Goal: Find specific page/section: Find specific page/section

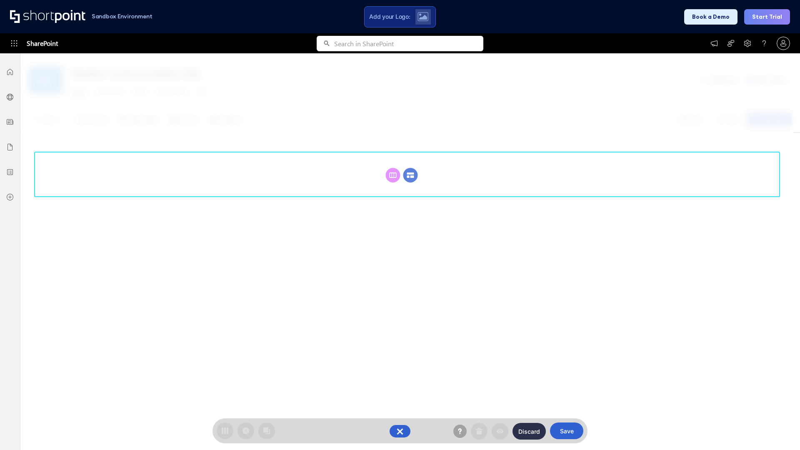
scroll to position [115, 0]
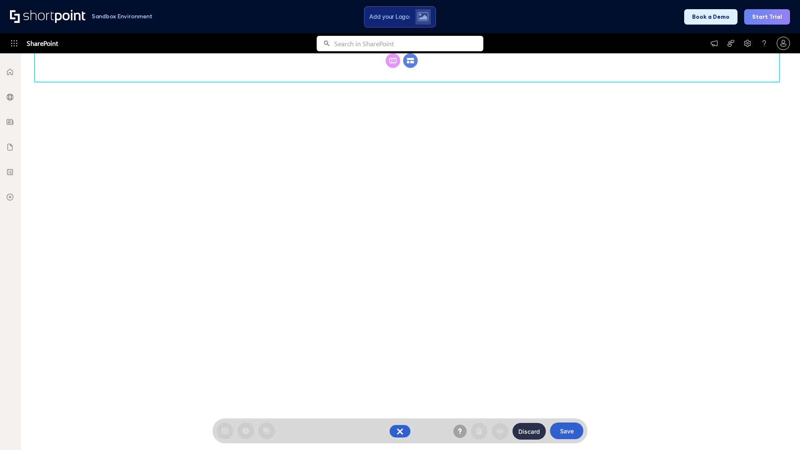
click at [410, 68] on circle at bounding box center [410, 60] width 15 height 15
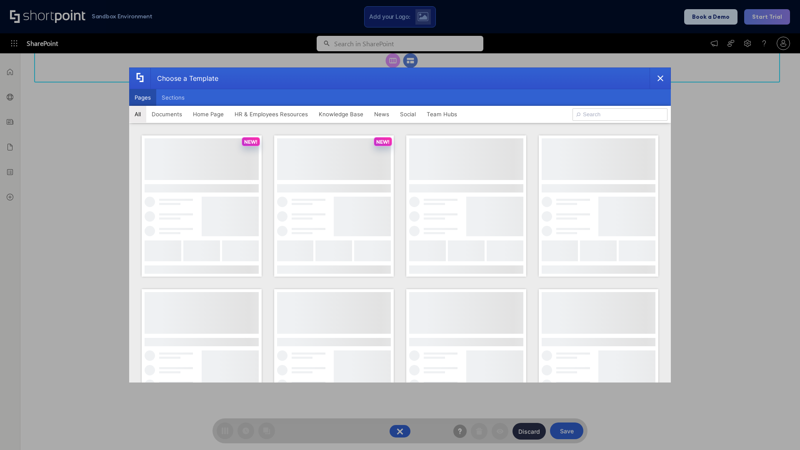
scroll to position [0, 0]
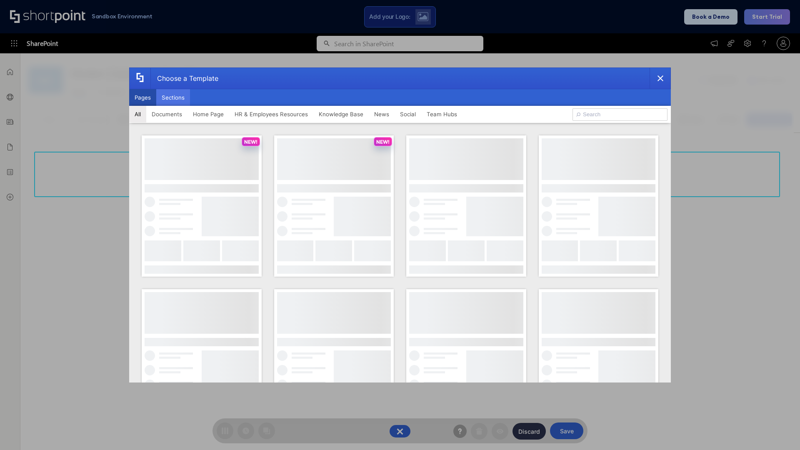
click at [173, 97] on button "Sections" at bounding box center [173, 97] width 34 height 17
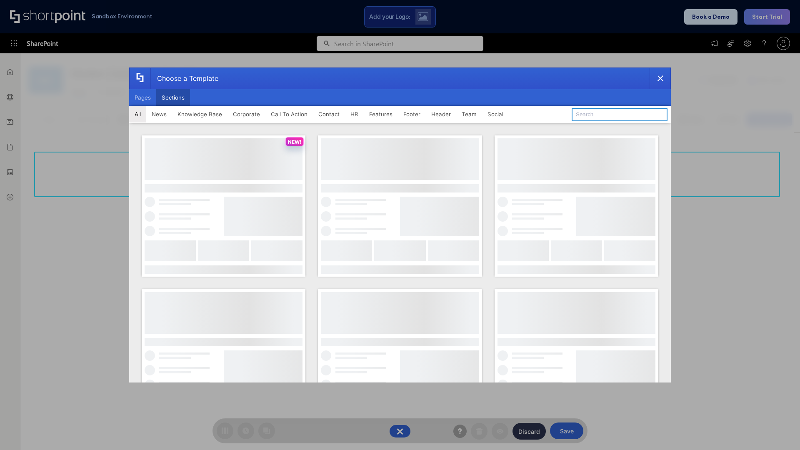
type input "HR Hub 2"
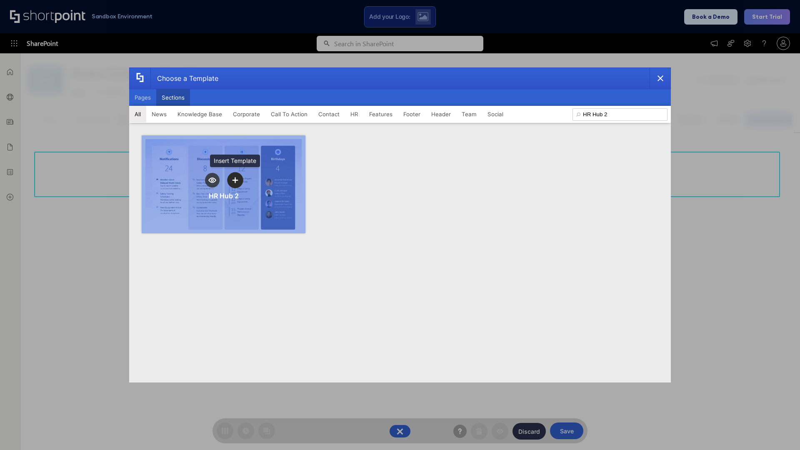
click at [235, 180] on icon "template selector" at bounding box center [235, 180] width 6 height 6
